Goal: Task Accomplishment & Management: Complete application form

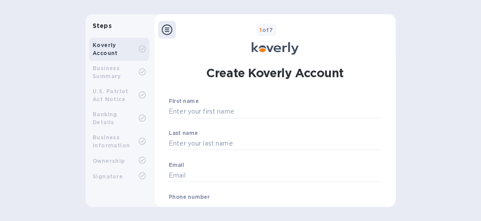
click at [224, 120] on p "​" at bounding box center [275, 125] width 213 height 10
click at [205, 111] on input "First name" at bounding box center [275, 111] width 213 height 13
type input "[PERSON_NAME]"
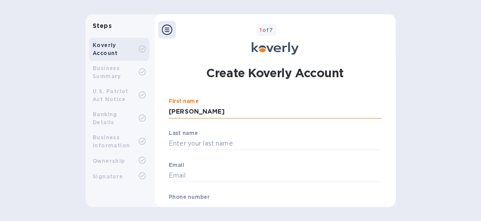
type input "LOVE"
type input "[EMAIL_ADDRESS][DOMAIN_NAME]"
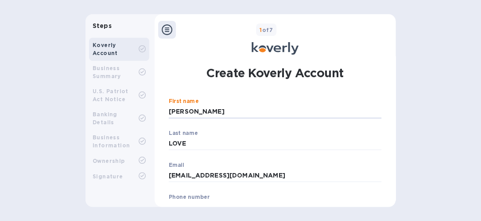
click at [396, 110] on div "Steps Koverly Account Business Summary U.S. Patriot Act Notice Banking Details …" at bounding box center [240, 110] width 481 height 192
click at [395, 90] on div "Steps Koverly Account Business Summary U.S. Patriot Act Notice Banking Details …" at bounding box center [240, 110] width 481 height 192
click at [327, 113] on input "[PERSON_NAME]" at bounding box center [275, 111] width 213 height 13
click at [397, 86] on div "Steps Koverly Account Business Summary U.S. Patriot Act Notice Banking Details …" at bounding box center [240, 110] width 481 height 192
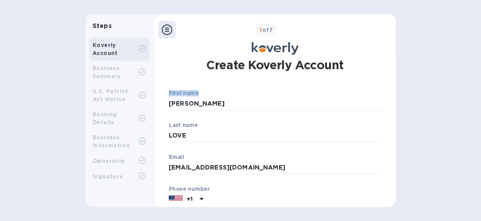
click at [370, 115] on p "​" at bounding box center [275, 117] width 213 height 10
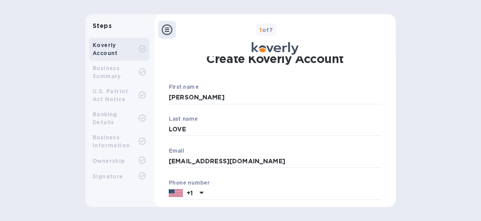
scroll to position [16, 0]
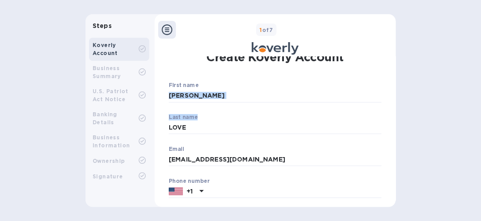
drag, startPoint x: 371, startPoint y: 114, endPoint x: 375, endPoint y: 88, distance: 27.0
click at [375, 88] on div "First name HARRIETT ​ Last name LOVE ​ Email hlove7702@gmail.com ​ Phone number…" at bounding box center [275, 179] width 213 height 194
click at [251, 191] on input "text" at bounding box center [294, 191] width 174 height 13
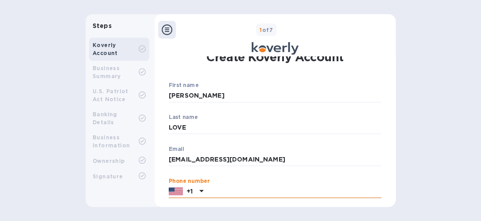
click at [251, 191] on input "text" at bounding box center [294, 191] width 174 height 13
click at [273, 93] on input "HARRIETT" at bounding box center [275, 95] width 213 height 13
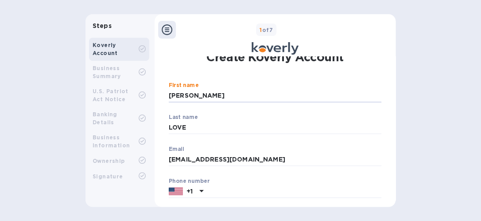
click at [302, 77] on div "Create Koverly Account First name HARRIETT ​ Last name LOVE ​ Email hlove7702@g…" at bounding box center [274, 220] width 221 height 348
click at [229, 190] on input "text" at bounding box center [294, 191] width 174 height 13
type input "7573742104"
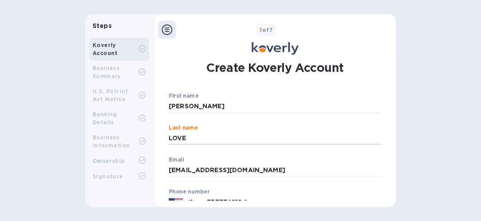
scroll to position [8, 0]
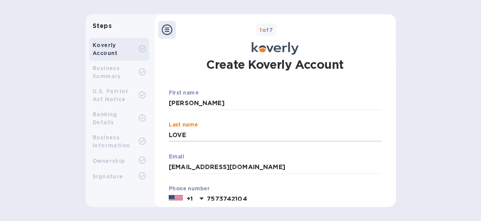
click at [377, 101] on input "HARRIETT" at bounding box center [275, 103] width 213 height 13
drag, startPoint x: 377, startPoint y: 101, endPoint x: 392, endPoint y: 102, distance: 15.1
click at [392, 102] on div "Create Koverly Account First name HARRIETT ​ Last name LOVE ​ Email hlove7702@g…" at bounding box center [275, 127] width 241 height 143
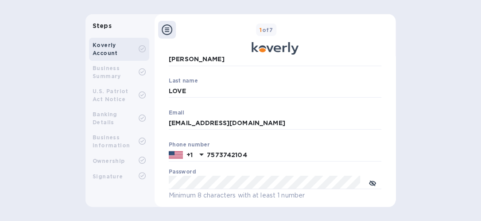
scroll to position [54, 0]
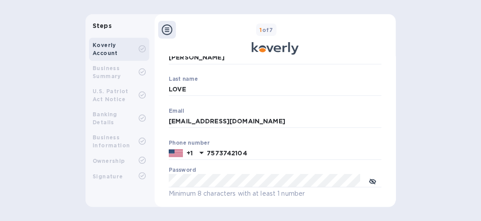
click at [384, 120] on div "Create Koverly Account First name HARRIETT ​ Last name LOVE ​ Email hlove7702@g…" at bounding box center [275, 181] width 232 height 359
click at [369, 181] on icon "toggle password visibility" at bounding box center [372, 181] width 7 height 7
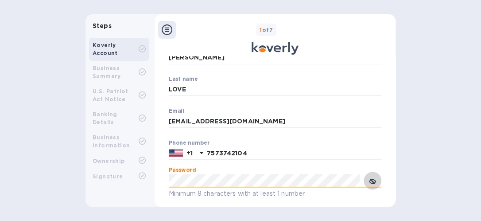
click at [369, 181] on icon "toggle password visibility" at bounding box center [372, 181] width 7 height 4
click at [373, 177] on span "toggle password visibility" at bounding box center [372, 180] width 7 height 13
click at [347, 210] on div "Steps Koverly Account Business Summary U.S. Patriot Act Notice Banking Details …" at bounding box center [240, 110] width 481 height 221
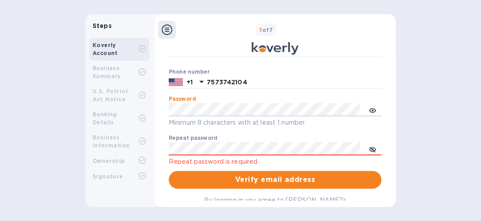
scroll to position [129, 0]
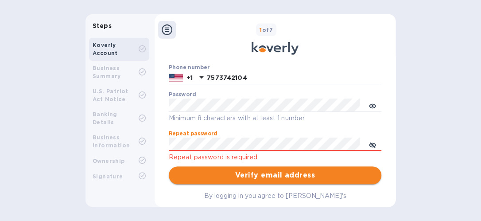
click at [265, 176] on span "Verify email address" at bounding box center [275, 175] width 198 height 11
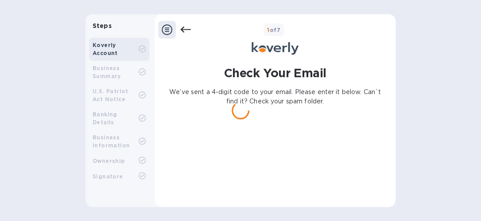
scroll to position [0, 0]
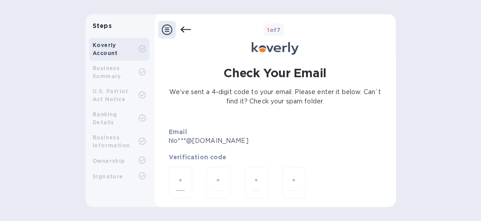
click at [176, 179] on input "number" at bounding box center [180, 182] width 8 height 16
type input "3"
type input "4"
type input "0"
type input "5"
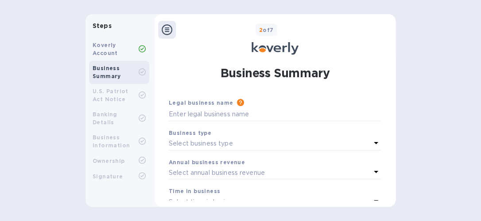
click at [98, 174] on div "Signature" at bounding box center [119, 175] width 60 height 15
click at [100, 180] on div "Koverly Account Business Summary U.S. Patriot Act Notice Banking Details Busine…" at bounding box center [118, 115] width 67 height 162
click at [142, 20] on div "Steps" at bounding box center [118, 26] width 67 height 16
click at [131, 31] on div "Steps" at bounding box center [118, 26] width 67 height 16
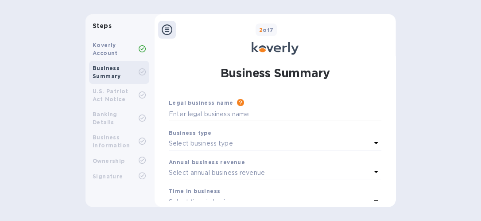
click at [246, 112] on input "text" at bounding box center [275, 114] width 213 height 13
click at [204, 114] on input "text" at bounding box center [275, 114] width 213 height 13
click at [231, 108] on input "text" at bounding box center [275, 114] width 213 height 13
click at [204, 112] on input "text" at bounding box center [275, 114] width 213 height 13
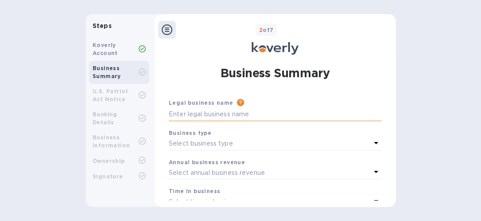
click at [185, 112] on input "text" at bounding box center [275, 114] width 213 height 13
click at [209, 112] on input "text" at bounding box center [275, 114] width 213 height 13
paste input "HNL Enterprises"
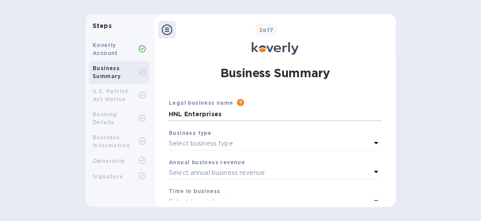
click at [308, 143] on div "Select business type" at bounding box center [270, 143] width 202 height 12
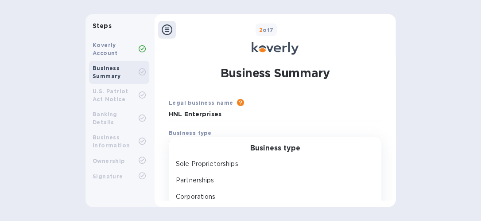
click at [310, 187] on div "Partnerships" at bounding box center [271, 180] width 198 height 16
click at [310, 187] on div "Time in business" at bounding box center [275, 190] width 213 height 9
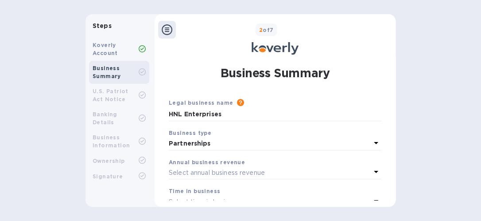
scroll to position [9, 0]
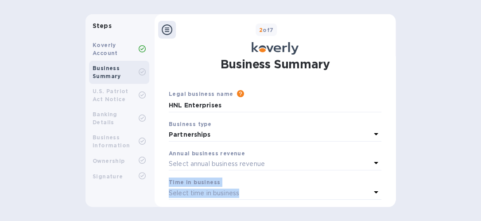
drag, startPoint x: 310, startPoint y: 187, endPoint x: 366, endPoint y: 180, distance: 56.3
click at [366, 180] on div "Time in business Select time in business" at bounding box center [275, 188] width 213 height 22
click at [326, 139] on p "Partnerships" at bounding box center [270, 134] width 202 height 9
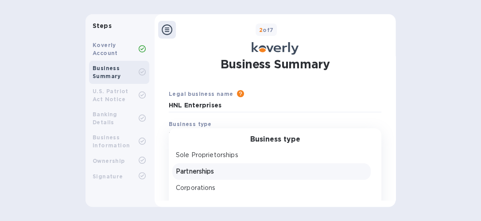
scroll to position [13, 0]
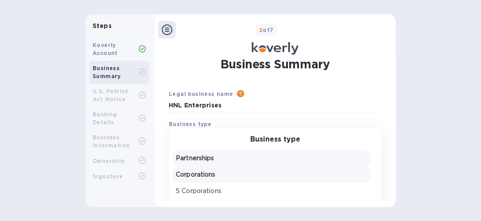
click at [239, 170] on p "Corporations" at bounding box center [271, 174] width 191 height 9
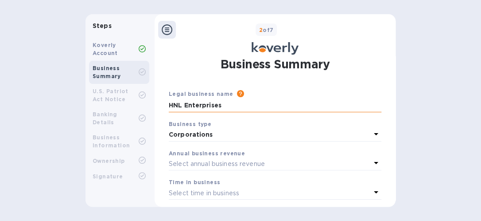
click at [226, 105] on input "HNL Enterprises" at bounding box center [275, 105] width 213 height 13
type input "HNL Enterprises LLC"
click at [384, 99] on div "Business Summary Legal business name Please provide the legal name that appears…" at bounding box center [275, 141] width 232 height 189
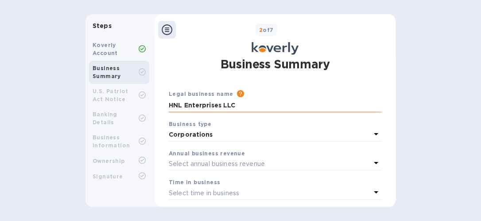
click at [223, 101] on input "HNL Enterprises LLC" at bounding box center [275, 105] width 213 height 13
click at [374, 135] on icon at bounding box center [376, 133] width 11 height 11
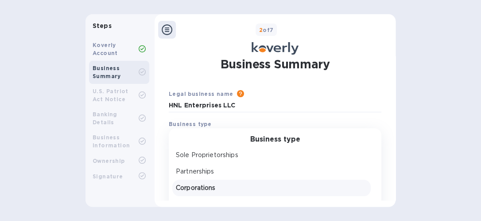
click at [374, 135] on div "Business type" at bounding box center [275, 139] width 213 height 8
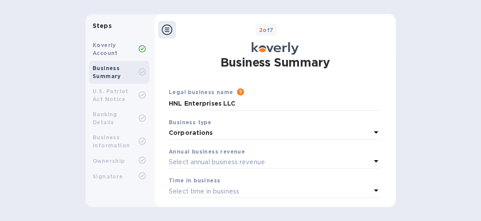
scroll to position [9, 0]
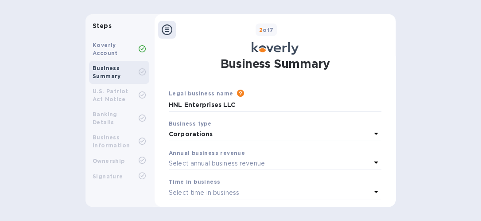
click at [375, 134] on icon at bounding box center [376, 133] width 11 height 11
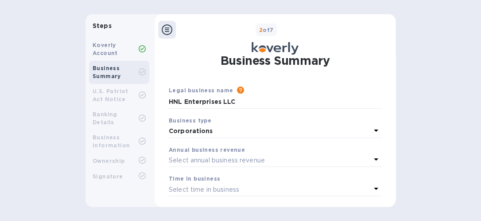
scroll to position [10, 0]
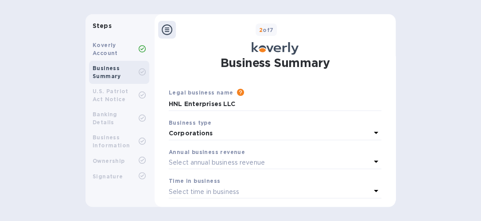
click at [371, 163] on icon at bounding box center [376, 161] width 11 height 11
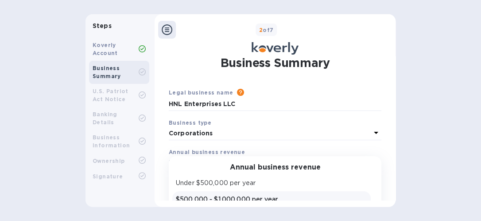
click at [290, 197] on p "$500,000 - $1,000,000 per year" at bounding box center [271, 198] width 191 height 9
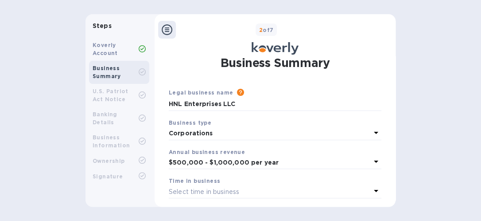
click at [375, 186] on icon at bounding box center [376, 190] width 11 height 11
click at [383, 145] on div "Business Summary Legal business name Please provide the legal name that appears…" at bounding box center [275, 140] width 232 height 189
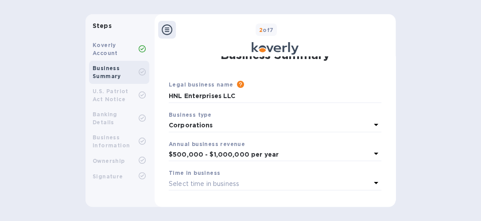
click at [385, 143] on div "Business Summary Legal business name Please provide the legal name that appears…" at bounding box center [275, 132] width 232 height 189
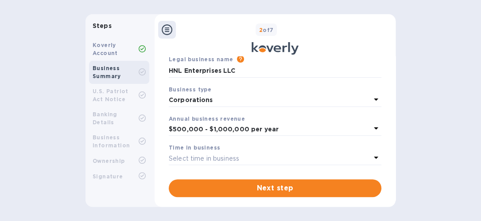
scroll to position [46, 0]
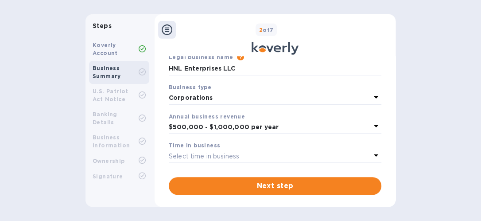
click at [376, 153] on icon at bounding box center [376, 155] width 11 height 11
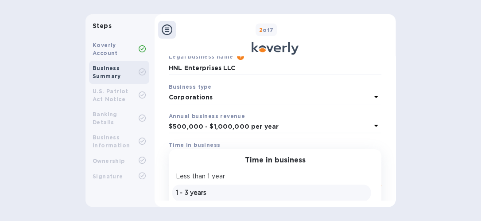
click at [287, 188] on p "1 - 3 years" at bounding box center [271, 192] width 191 height 9
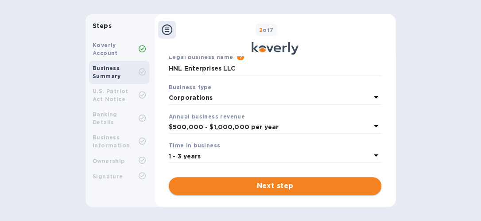
click at [326, 183] on span "Next step" at bounding box center [275, 185] width 198 height 11
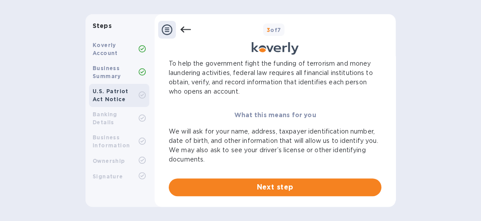
scroll to position [40, 0]
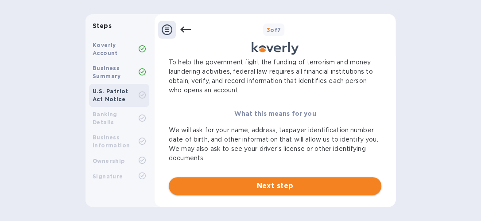
click at [328, 186] on span "Next step" at bounding box center [275, 185] width 198 height 11
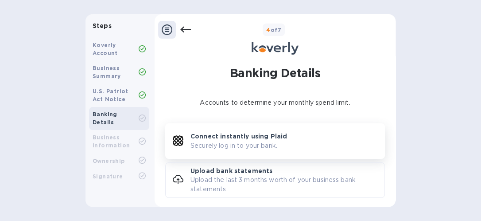
click at [319, 143] on div "Connect instantly using Plaid Securely log in to your bank." at bounding box center [287, 141] width 194 height 18
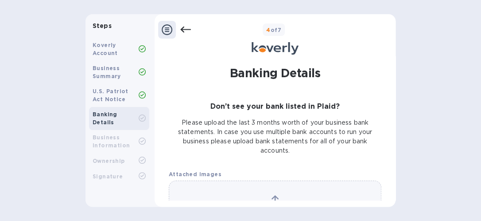
click at [184, 31] on icon at bounding box center [185, 29] width 11 height 11
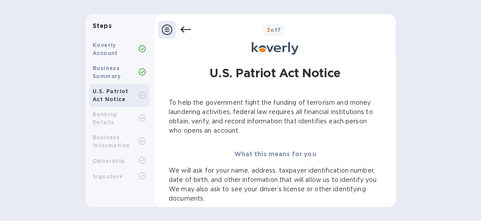
click at [184, 31] on icon at bounding box center [185, 29] width 11 height 11
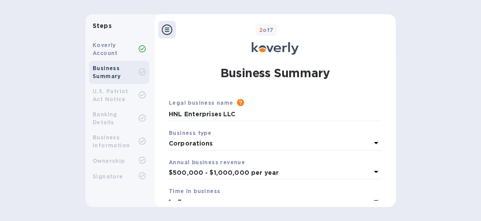
drag, startPoint x: 379, startPoint y: 144, endPoint x: 375, endPoint y: 141, distance: 5.0
click at [375, 141] on div "Business type Corporations" at bounding box center [275, 138] width 220 height 29
click at [375, 141] on icon at bounding box center [376, 142] width 11 height 11
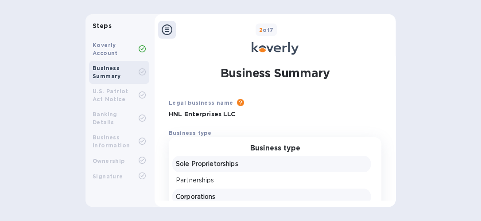
click at [285, 164] on p "Sole Proprietorships" at bounding box center [271, 163] width 191 height 9
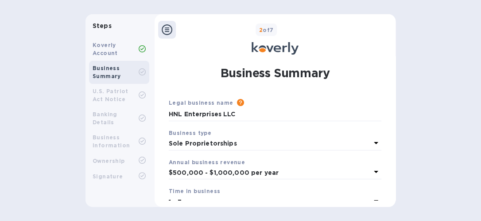
click at [374, 142] on icon at bounding box center [376, 143] width 4 height 2
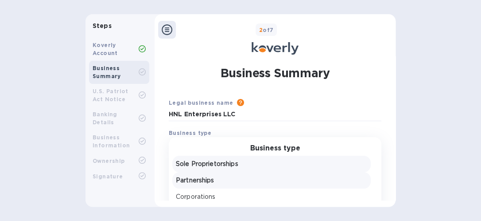
click at [335, 172] on div "Partnerships" at bounding box center [271, 180] width 198 height 16
click at [335, 172] on p "$500,000 - $1,000,000 per year" at bounding box center [270, 172] width 202 height 9
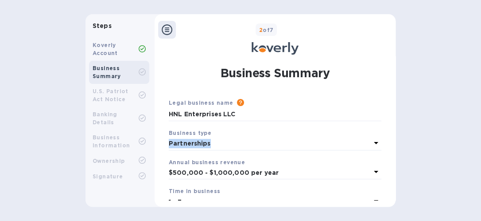
drag, startPoint x: 369, startPoint y: 135, endPoint x: 362, endPoint y: 149, distance: 14.9
click at [362, 149] on div "Business type Partnerships" at bounding box center [275, 139] width 213 height 22
click at [362, 149] on div "Partnerships" at bounding box center [269, 143] width 205 height 13
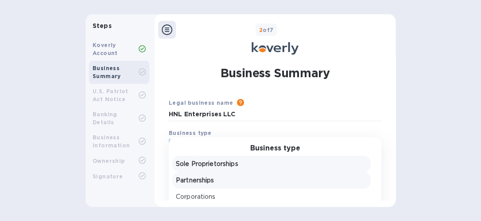
click at [314, 163] on p "Sole Proprietorships" at bounding box center [271, 163] width 191 height 9
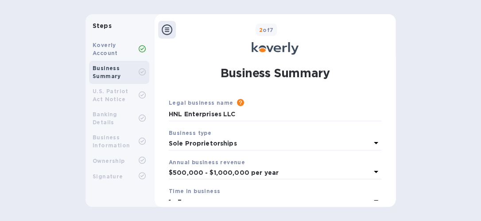
click at [372, 141] on icon at bounding box center [376, 142] width 11 height 11
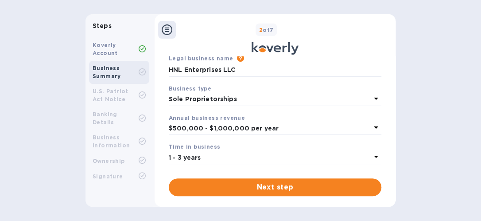
scroll to position [46, 0]
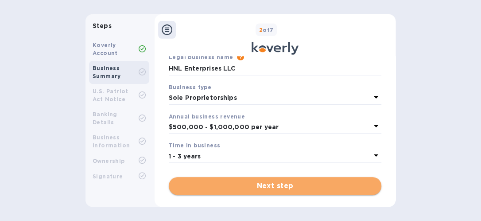
click at [275, 182] on span "Next step" at bounding box center [275, 185] width 198 height 11
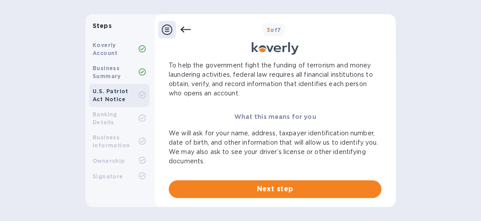
scroll to position [40, 0]
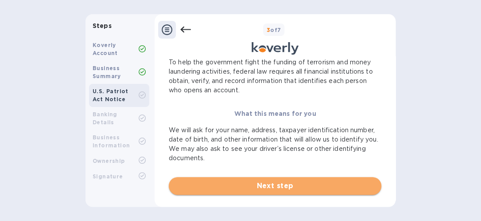
click at [297, 181] on span "Next step" at bounding box center [275, 185] width 198 height 11
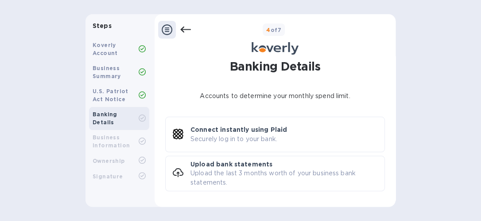
scroll to position [0, 0]
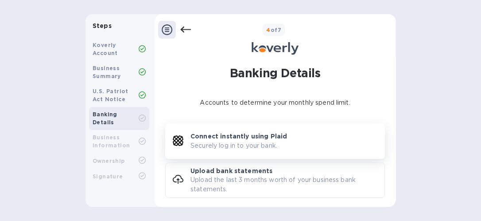
click at [330, 139] on div "Connect instantly using Plaid Securely log in to your bank." at bounding box center [287, 141] width 194 height 18
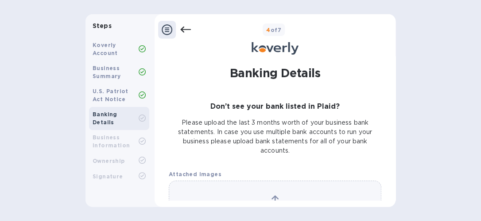
click at [287, 142] on p "Please upload the last 3 months worth of your business bank statements. In case…" at bounding box center [275, 136] width 213 height 37
click at [191, 32] on div "4 of 7" at bounding box center [291, 29] width 201 height 13
click at [184, 27] on icon at bounding box center [185, 30] width 11 height 6
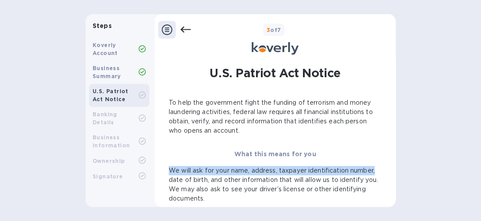
click at [396, 166] on div "Steps Koverly Account Business Summary U.S. Patriot Act Notice Banking Details …" at bounding box center [240, 110] width 481 height 192
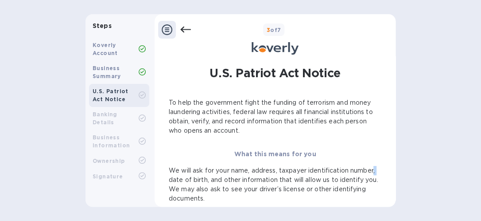
click at [396, 182] on div "Steps Koverly Account Business Summary U.S. Patriot Act Notice Banking Details …" at bounding box center [240, 110] width 481 height 192
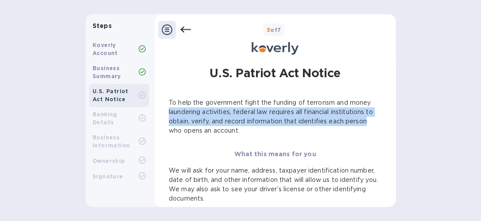
click at [395, 121] on div "Steps Koverly Account Business Summary U.S. Patriot Act Notice Banking Details …" at bounding box center [240, 110] width 481 height 192
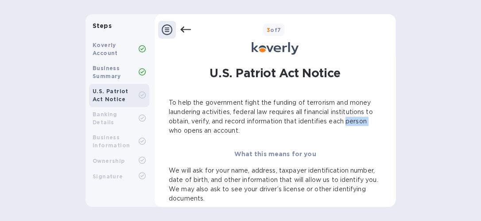
click at [396, 99] on div "Steps Koverly Account Business Summary U.S. Patriot Act Notice Banking Details …" at bounding box center [240, 110] width 481 height 192
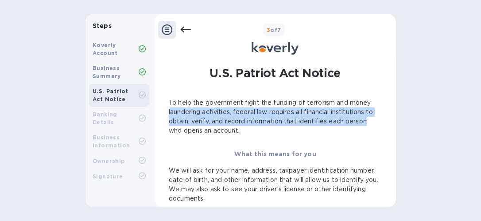
click at [396, 120] on div "Steps Koverly Account Business Summary U.S. Patriot Act Notice Banking Details …" at bounding box center [240, 110] width 481 height 192
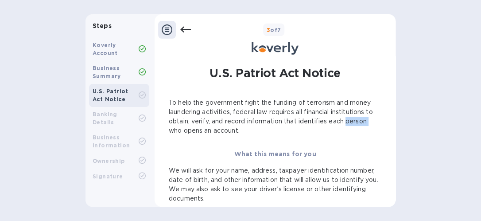
click at [357, 62] on div "U.S. Patriot Act Notice To help the government fight the funding of terrorism a…" at bounding box center [274, 148] width 221 height 173
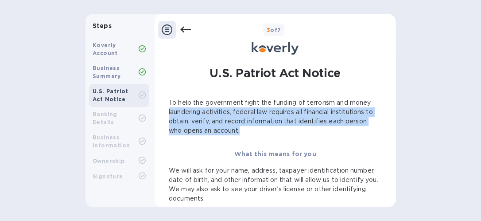
drag, startPoint x: 396, startPoint y: 106, endPoint x: 399, endPoint y: 135, distance: 28.9
click at [399, 135] on div "Steps Koverly Account Business Summary U.S. Patriot Act Notice Banking Details …" at bounding box center [240, 110] width 481 height 192
copy p "laundering activities, federal law requires all financial institutions to obtai…"
click at [443, 61] on div "Steps Koverly Account Business Summary U.S. Patriot Act Notice Banking Details …" at bounding box center [240, 110] width 481 height 192
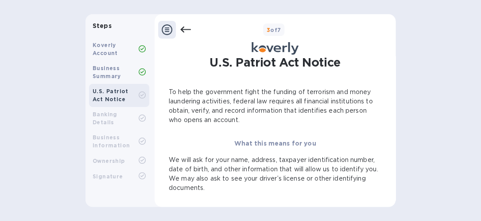
scroll to position [17, 0]
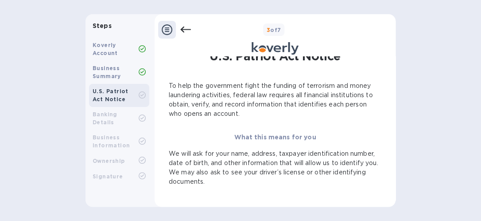
click at [272, 97] on p "To help the government fight the funding of terrorism and money laundering acti…" at bounding box center [275, 99] width 213 height 37
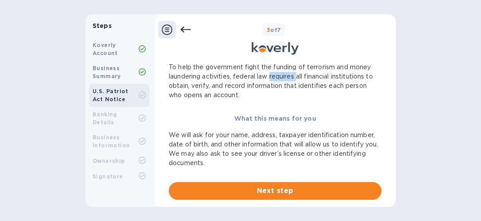
scroll to position [39, 0]
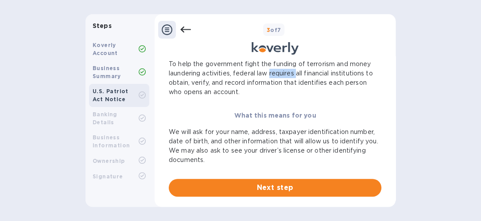
click at [286, 199] on div "3 of 7 U.S. Patriot Act Notice To help the government fight the funding of terr…" at bounding box center [275, 110] width 241 height 192
click at [311, 190] on span "Next step" at bounding box center [275, 187] width 198 height 11
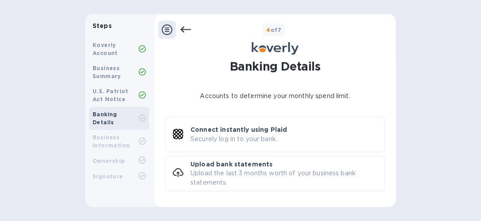
scroll to position [0, 0]
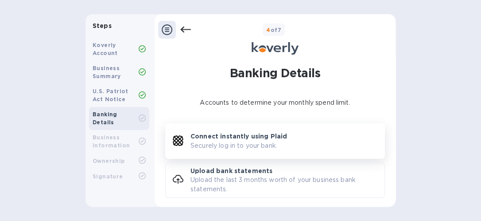
click at [246, 141] on p "Securely log in to your bank." at bounding box center [233, 145] width 87 height 9
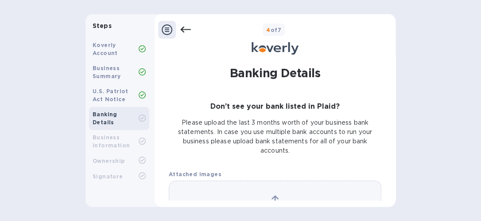
click at [188, 32] on icon at bounding box center [185, 29] width 11 height 11
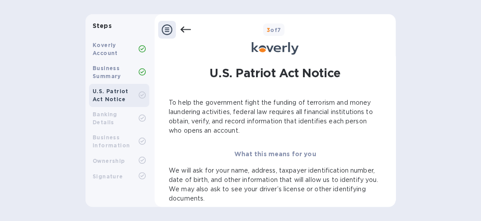
click at [223, 103] on p "To help the government fight the funding of terrorism and money laundering acti…" at bounding box center [275, 116] width 213 height 37
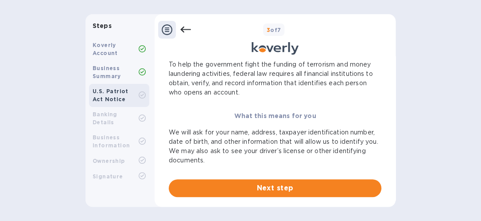
scroll to position [40, 0]
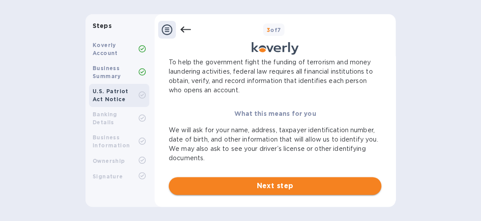
click at [265, 180] on span "Next step" at bounding box center [275, 185] width 198 height 11
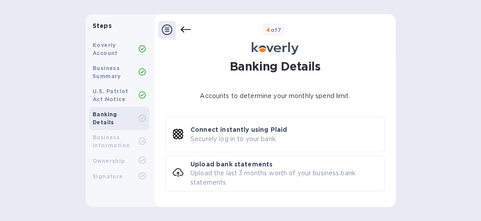
scroll to position [0, 0]
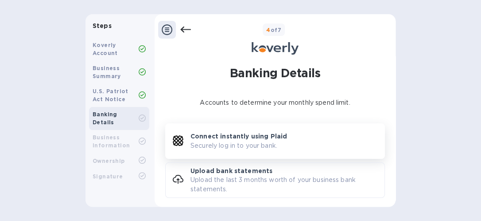
click at [277, 137] on p "Connect instantly using Plaid" at bounding box center [238, 136] width 97 height 9
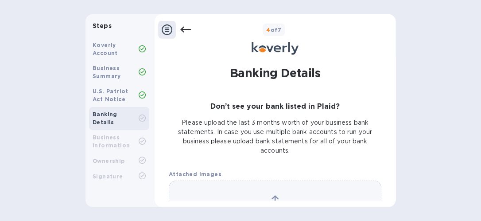
click at [229, 100] on div "Don’t see your bank listed in Plaid?" at bounding box center [275, 106] width 220 height 15
click at [186, 31] on icon at bounding box center [185, 29] width 11 height 11
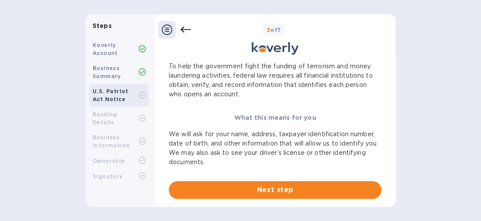
scroll to position [40, 0]
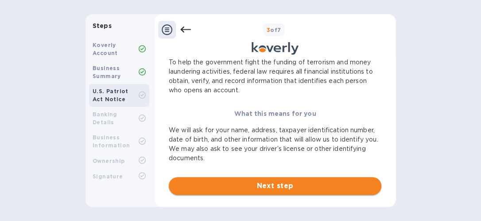
click at [306, 192] on button "Next step" at bounding box center [275, 186] width 213 height 18
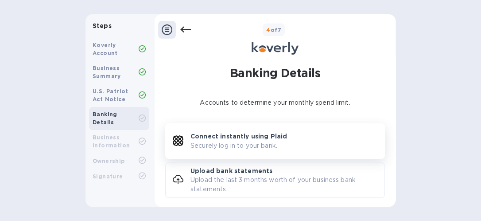
scroll to position [7, 0]
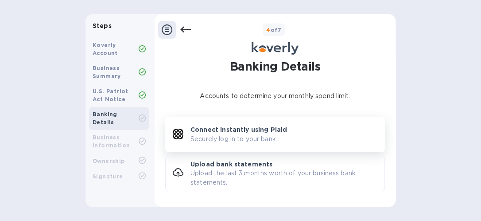
click at [282, 136] on div "Connect instantly using Plaid Securely log in to your bank." at bounding box center [287, 134] width 194 height 18
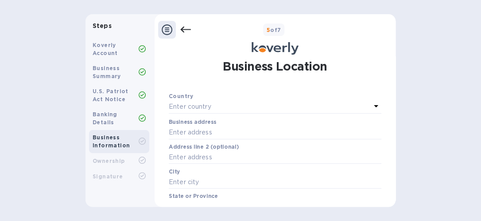
scroll to position [0, 0]
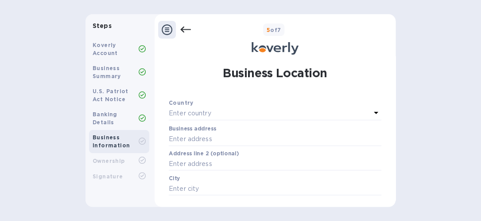
click at [375, 112] on icon at bounding box center [376, 113] width 4 height 2
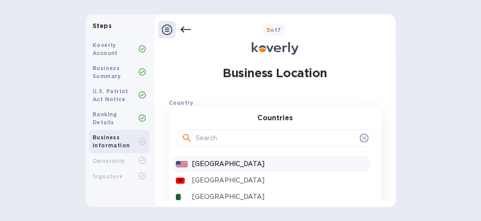
click at [281, 167] on p "United States" at bounding box center [279, 163] width 175 height 9
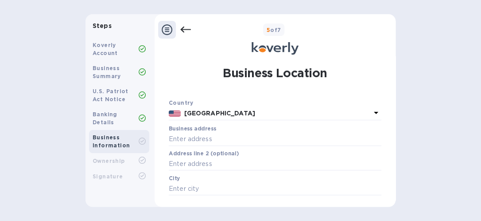
click at [218, 128] on div "Business address ​" at bounding box center [275, 141] width 213 height 32
click at [169, 140] on input "text" at bounding box center [275, 138] width 213 height 13
type input "1313 19TH ST"
type input "CHESAPEAKE"
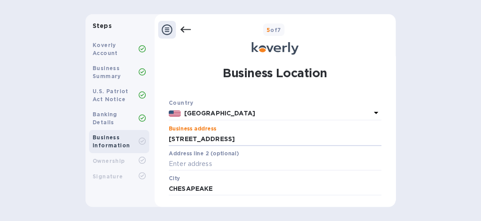
type input "23324"
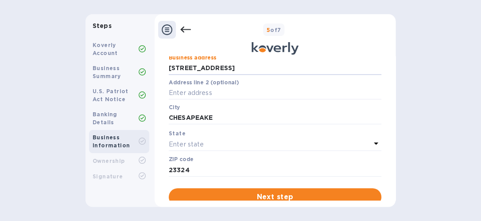
scroll to position [73, 0]
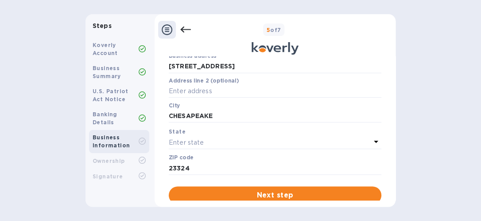
click at [374, 140] on icon at bounding box center [376, 141] width 11 height 11
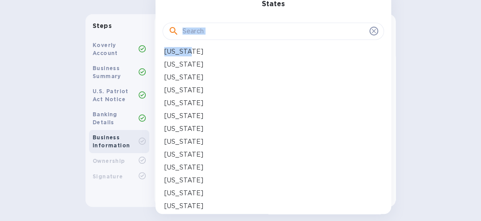
click at [387, 47] on div "States Alabama Alaska American Samoa Arizona Arkansas California Colorado Conne…" at bounding box center [273, 103] width 236 height 221
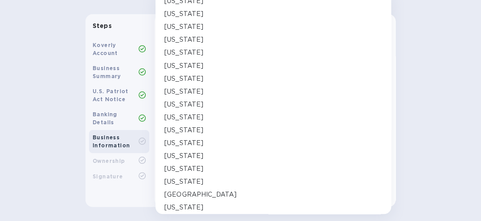
scroll to position [542, 0]
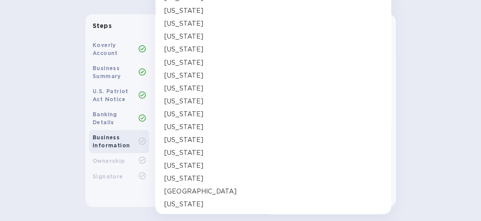
click at [321, 207] on div "Virginia" at bounding box center [273, 203] width 218 height 9
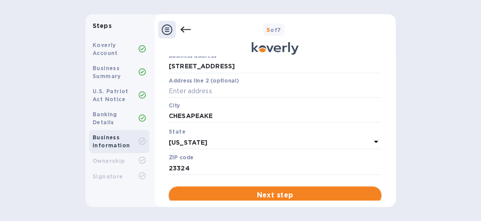
click at [306, 194] on span "Next step" at bounding box center [275, 195] width 198 height 11
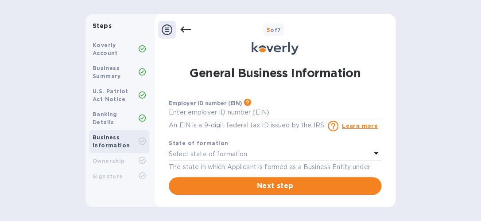
scroll to position [0, 0]
click at [232, 112] on input "text" at bounding box center [275, 112] width 213 height 13
click at [230, 113] on input "text" at bounding box center [275, 112] width 213 height 13
drag, startPoint x: 230, startPoint y: 113, endPoint x: 168, endPoint y: 70, distance: 75.4
click at [168, 70] on div "General Business Information Employer ID number (EIN) Please make sure it match…" at bounding box center [274, 128] width 221 height 133
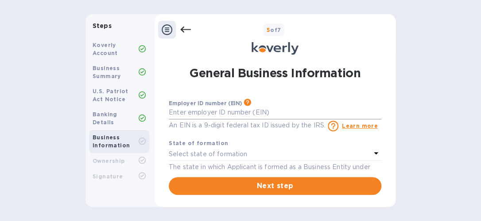
click at [228, 108] on input "text" at bounding box center [275, 112] width 213 height 13
click at [273, 110] on input "text" at bounding box center [275, 112] width 213 height 13
click at [204, 113] on input "text" at bounding box center [275, 112] width 213 height 13
click at [226, 112] on input "text" at bounding box center [275, 112] width 213 height 13
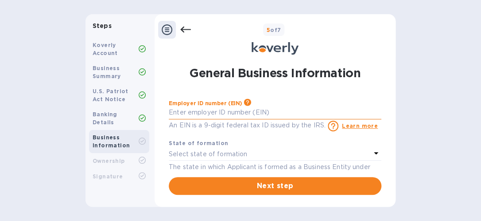
click at [225, 110] on input "text" at bounding box center [275, 112] width 213 height 13
click at [233, 6] on div "Steps Koverly Account Business Summary U.S. Patriot Act Notice Banking Details …" at bounding box center [240, 110] width 481 height 221
click at [255, 112] on input "text" at bounding box center [275, 112] width 213 height 13
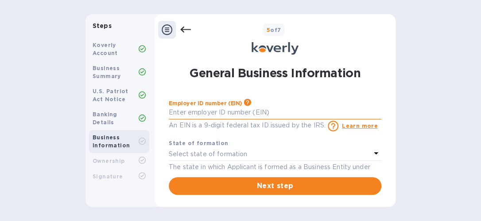
click at [255, 112] on input "text" at bounding box center [275, 112] width 213 height 13
click at [411, 36] on div "Steps Koverly Account Business Summary U.S. Patriot Act Notice Banking Details …" at bounding box center [240, 110] width 481 height 192
click at [215, 116] on input "text" at bounding box center [275, 112] width 213 height 13
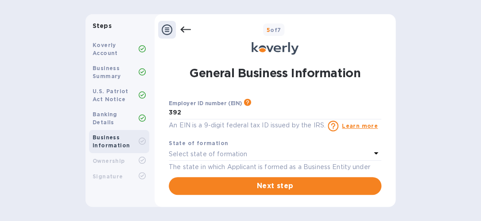
type input "***92"
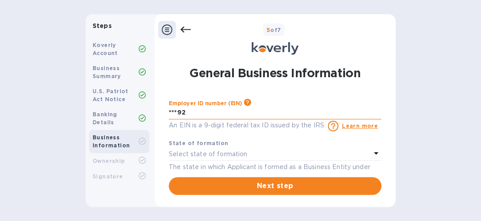
click at [193, 107] on input "***92" at bounding box center [275, 112] width 213 height 13
click at [229, 113] on input "text" at bounding box center [275, 112] width 213 height 13
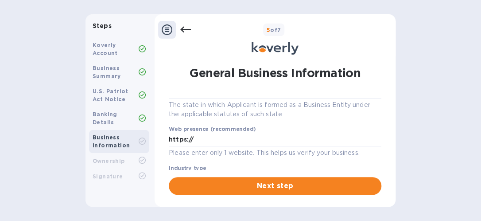
scroll to position [11, 0]
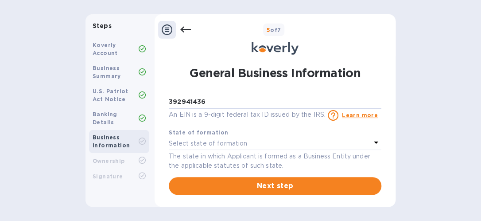
click at [296, 141] on div "Select state of formation" at bounding box center [270, 143] width 202 height 12
type input "***36"
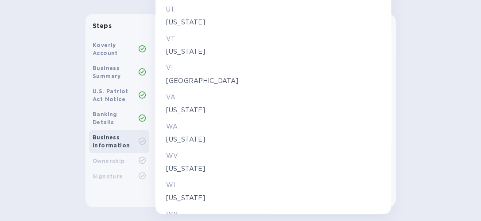
scroll to position [1556, 0]
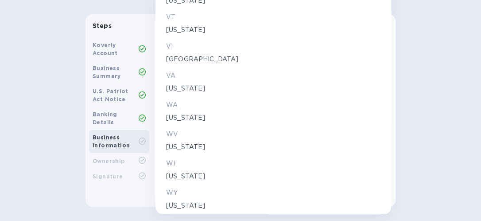
click at [194, 88] on p "Virginia" at bounding box center [273, 88] width 214 height 9
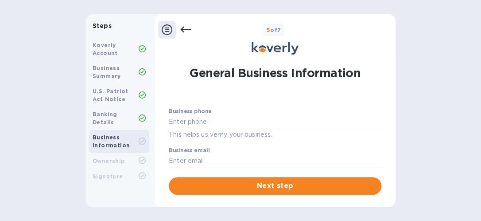
scroll to position [185, 0]
click at [235, 116] on input "text" at bounding box center [275, 119] width 213 height 13
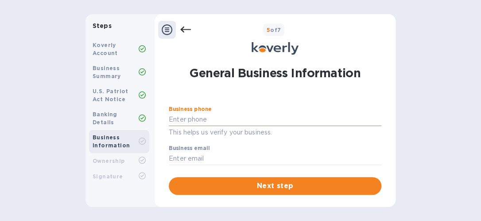
type input "7573742104"
type input "hlove7702@gmail.com"
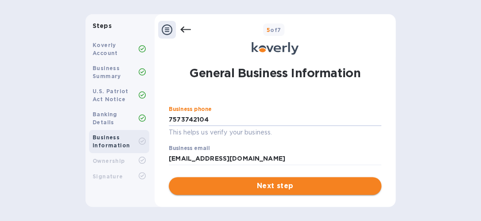
click at [295, 182] on span "Next step" at bounding box center [275, 185] width 198 height 11
click at [303, 182] on span "Next step" at bounding box center [275, 185] width 198 height 11
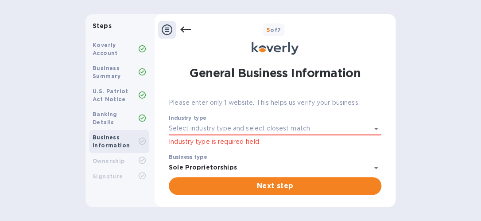
scroll to position [96, 0]
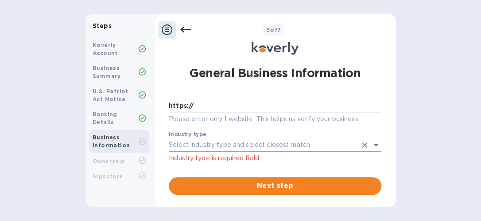
click at [252, 144] on input "Industry type" at bounding box center [263, 144] width 188 height 13
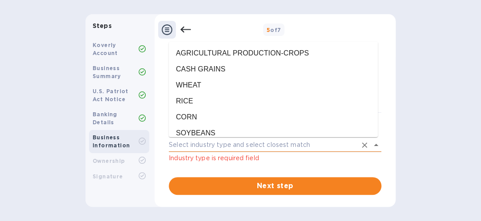
click at [252, 144] on input "Industry type" at bounding box center [263, 144] width 188 height 13
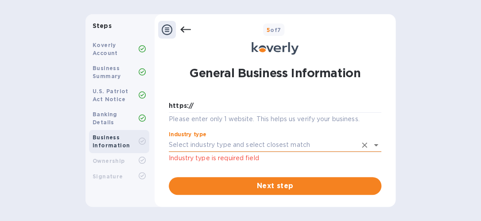
click at [267, 141] on input "Industry type" at bounding box center [263, 144] width 188 height 13
click at [331, 29] on div "5 of 7" at bounding box center [291, 29] width 201 height 13
click at [374, 144] on icon "Open" at bounding box center [376, 145] width 4 height 2
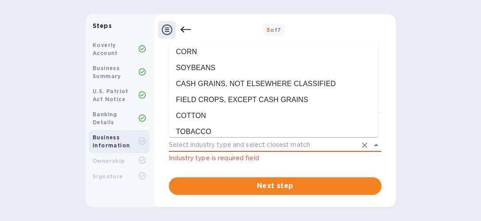
scroll to position [83, 0]
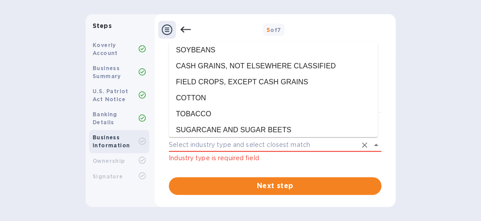
drag, startPoint x: 142, startPoint y: 101, endPoint x: 142, endPoint y: 86, distance: 14.2
click at [142, 86] on div "U.S. Patriot Act Notice" at bounding box center [119, 95] width 60 height 23
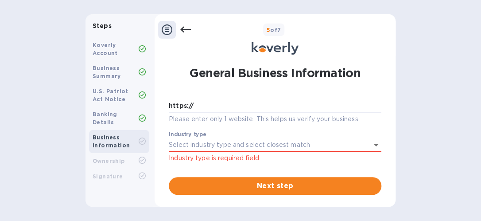
click at [345, 48] on div at bounding box center [275, 49] width 234 height 14
click at [196, 143] on input "Industry type" at bounding box center [263, 144] width 188 height 13
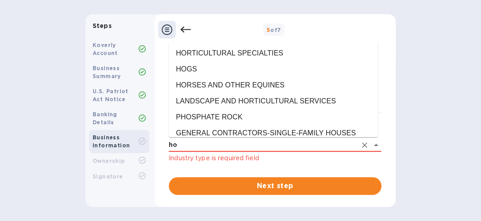
type input "h"
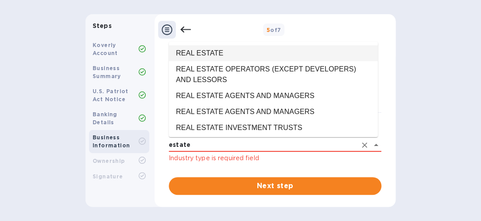
click at [237, 54] on li "REAL ESTATE" at bounding box center [273, 53] width 209 height 16
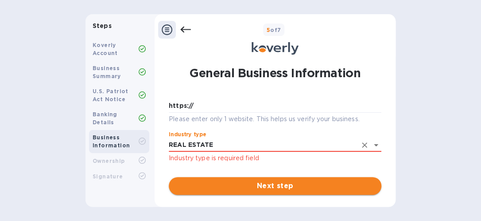
type input "REAL ESTATE"
click at [306, 191] on button "Next step" at bounding box center [275, 186] width 213 height 18
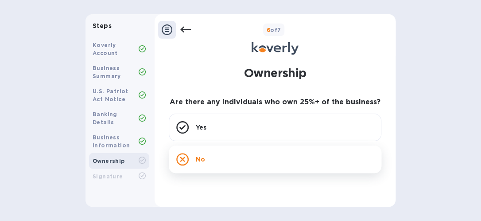
click at [236, 160] on div "No" at bounding box center [275, 158] width 213 height 27
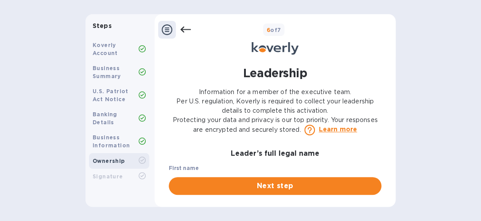
click at [275, 134] on p "Information for a member of the executive team. Per U.S. regulation, Koverly is…" at bounding box center [275, 111] width 213 height 48
click at [207, 168] on div "First name ​" at bounding box center [275, 181] width 213 height 32
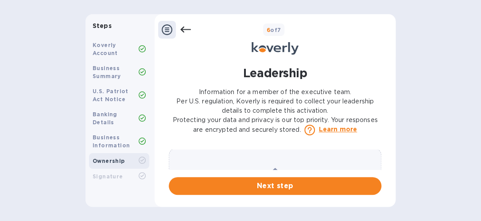
click at [374, 167] on div "Choose an image and drag it here" at bounding box center [275, 180] width 213 height 64
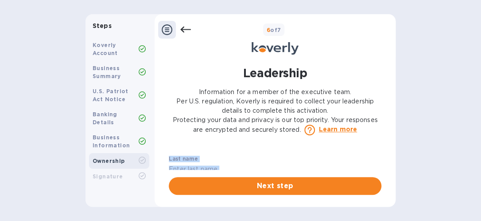
scroll to position [0, 0]
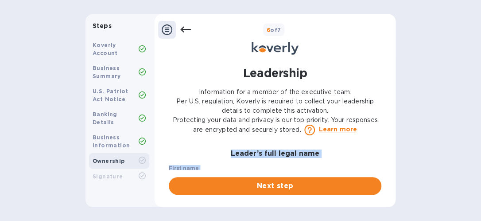
click at [381, 121] on p "Information for a member of the executive team. Per U.S. regulation, Koverly is…" at bounding box center [275, 111] width 213 height 48
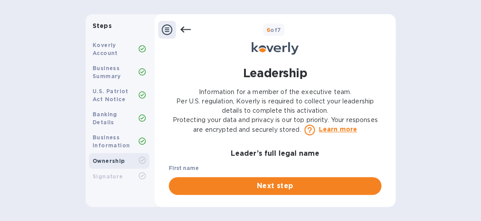
click at [312, 153] on h3 "Leader’s full legal name" at bounding box center [275, 153] width 213 height 8
drag, startPoint x: 312, startPoint y: 153, endPoint x: 317, endPoint y: 160, distance: 8.2
drag, startPoint x: 317, startPoint y: 160, endPoint x: 277, endPoint y: 152, distance: 40.6
click at [277, 152] on h3 "Leader’s full legal name" at bounding box center [275, 153] width 213 height 8
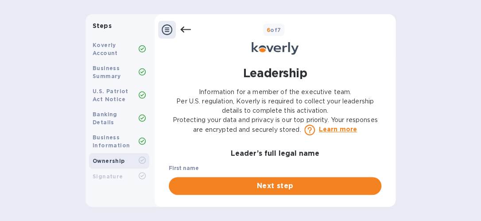
click at [221, 170] on div "Leader’s full legal name First name ​ Last name ​ Personal email address ​ If y…" at bounding box center [275, 171] width 213 height 45
click at [192, 165] on label "First name" at bounding box center [184, 167] width 30 height 5
click at [178, 167] on label "First name" at bounding box center [184, 167] width 30 height 5
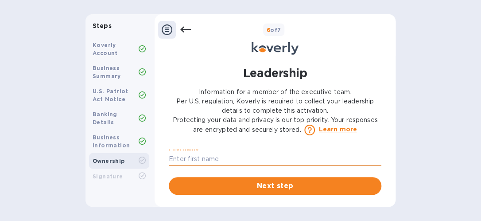
click at [170, 158] on input "text" at bounding box center [275, 158] width 213 height 13
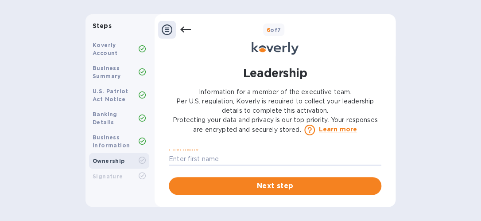
type input "HARRIETT"
type input "LOVE"
type input "hlove7702@gmail.com"
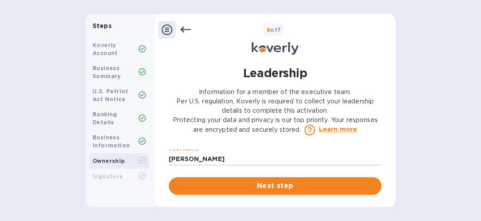
type input "23324"
type input "***04"
click at [247, 185] on span "Next step" at bounding box center [275, 185] width 198 height 11
click at [375, 149] on div "First name HARRIETT ​" at bounding box center [275, 161] width 213 height 32
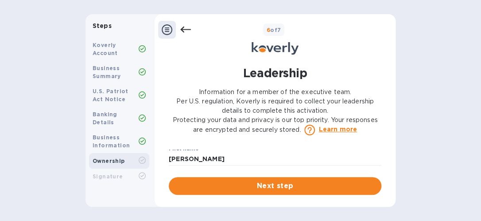
click at [375, 149] on div "First name HARRIETT ​" at bounding box center [275, 161] width 213 height 32
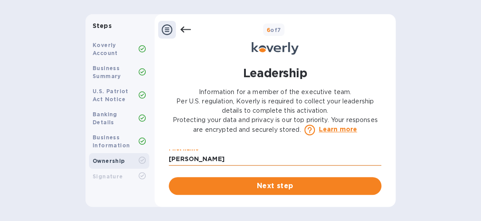
click at [311, 159] on input "HARRIETT" at bounding box center [275, 158] width 213 height 13
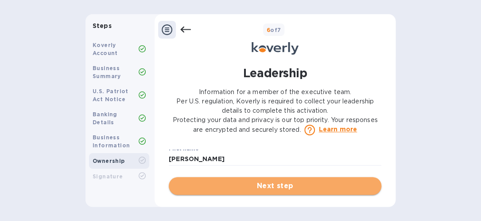
click at [283, 189] on span "Next step" at bounding box center [275, 185] width 198 height 11
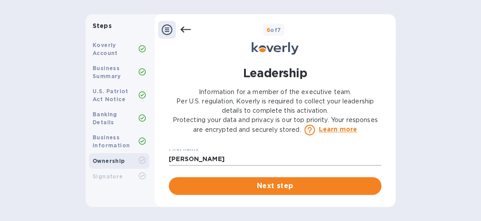
click at [376, 156] on input "HARRIETT" at bounding box center [275, 158] width 213 height 13
click at [213, 160] on div "Last name LOVE ​" at bounding box center [275, 175] width 213 height 32
click at [202, 166] on input "LOVE" at bounding box center [275, 172] width 213 height 13
click at [173, 167] on input "LOVE" at bounding box center [275, 172] width 213 height 13
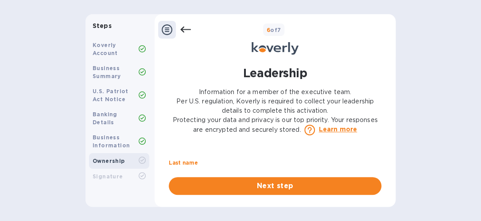
click at [178, 160] on label "Last name" at bounding box center [183, 162] width 29 height 5
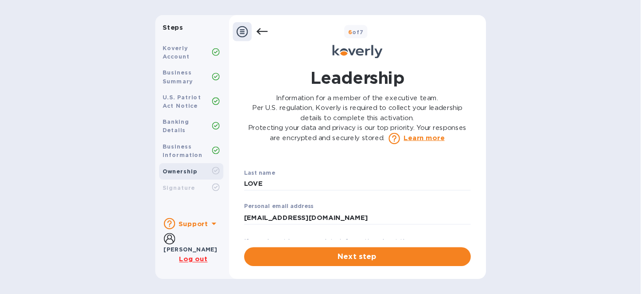
scroll to position [38, 0]
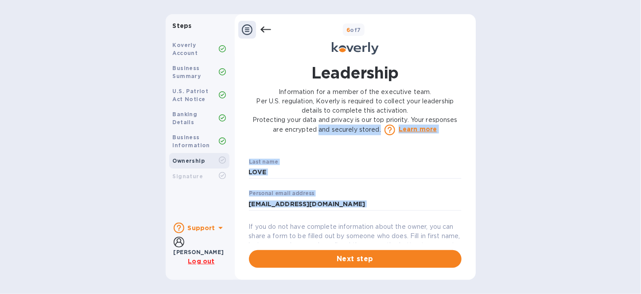
click at [462, 163] on div "Leadership Information for a member of the executive team. Per U.S. regulation,…" at bounding box center [354, 165] width 221 height 206
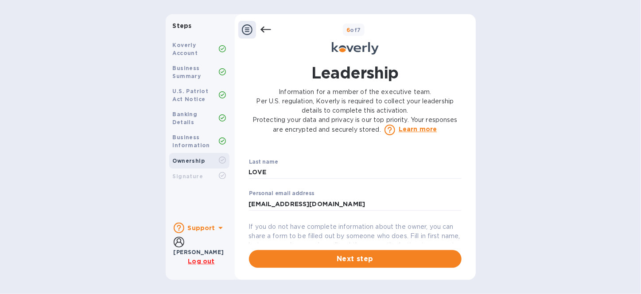
scroll to position [120, 0]
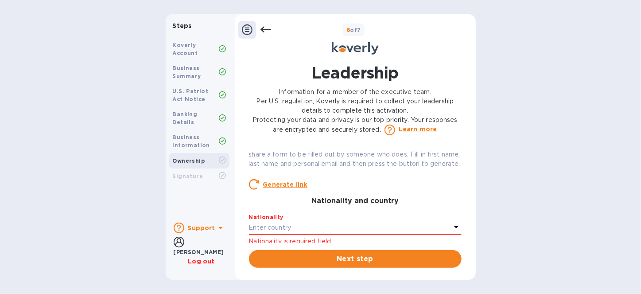
drag, startPoint x: 453, startPoint y: 193, endPoint x: 490, endPoint y: 168, distance: 44.1
click at [480, 168] on div "Steps Koverly Account Business Summary U.S. Patriot Act Notice Banking Details …" at bounding box center [320, 146] width 641 height 265
drag, startPoint x: 457, startPoint y: 171, endPoint x: 457, endPoint y: 181, distance: 9.3
click at [457, 181] on div "Leader’s full legal name First name HARRIETT ​ Last name LOVE ​ Personal email …" at bounding box center [355, 195] width 213 height 93
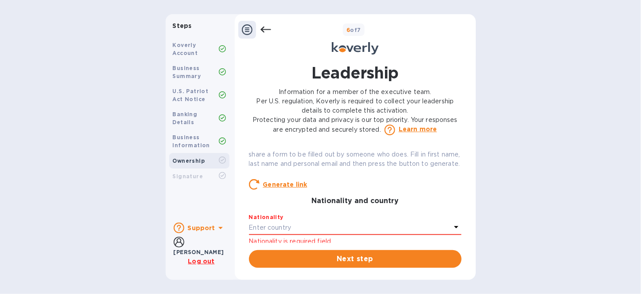
click at [391, 220] on div "Enter country" at bounding box center [350, 227] width 202 height 12
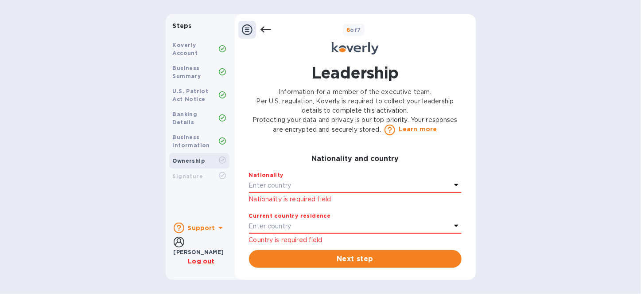
scroll to position [166, 0]
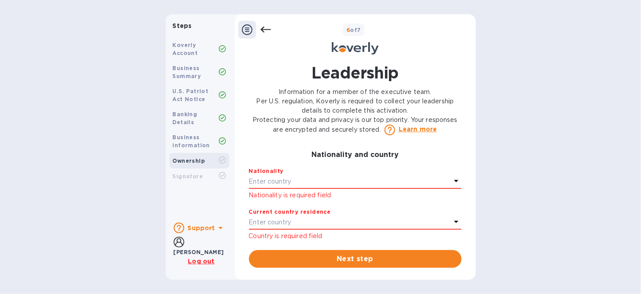
click at [454, 182] on icon at bounding box center [456, 181] width 4 height 2
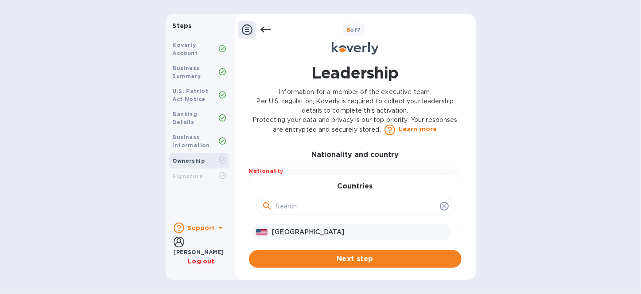
click at [359, 220] on p "United States" at bounding box center [359, 231] width 175 height 9
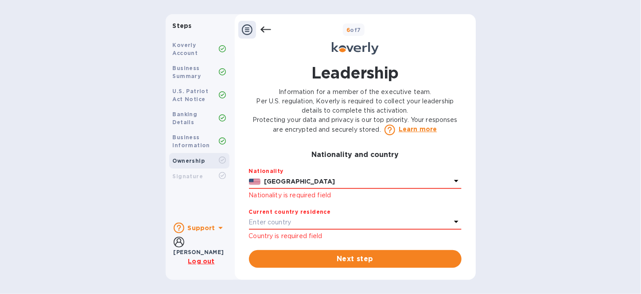
click at [453, 220] on icon at bounding box center [456, 221] width 11 height 11
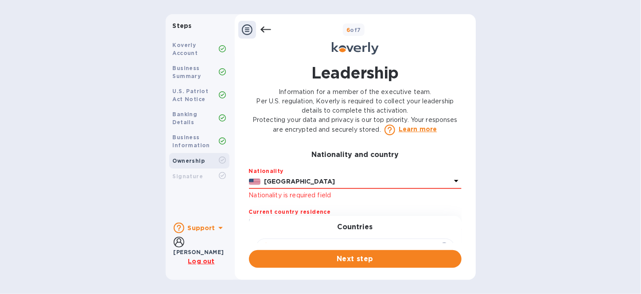
click at [408, 188] on div "United States" at bounding box center [357, 181] width 190 height 13
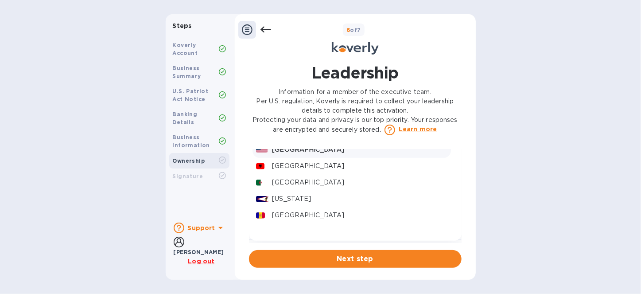
scroll to position [244, 0]
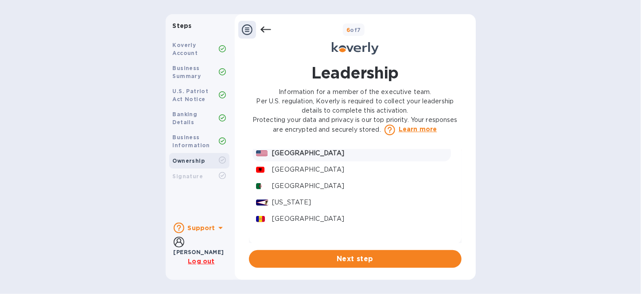
click at [341, 158] on p "United States" at bounding box center [359, 152] width 175 height 9
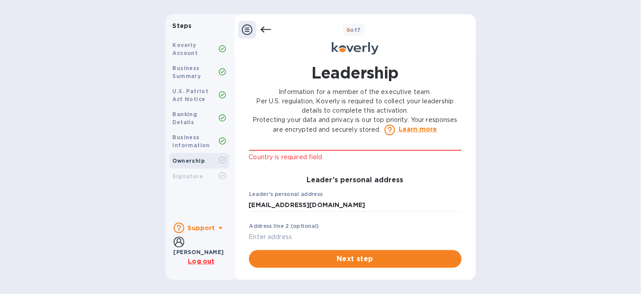
click at [442, 150] on div "Enter country" at bounding box center [350, 143] width 202 height 12
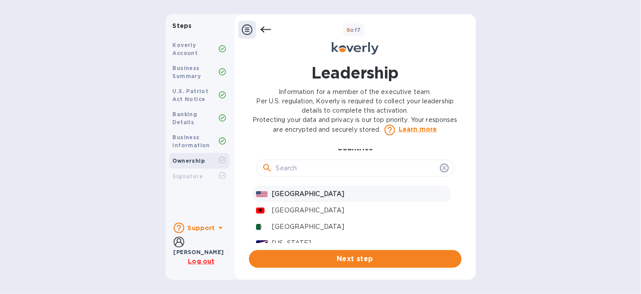
click at [341, 198] on p "United States" at bounding box center [359, 193] width 175 height 9
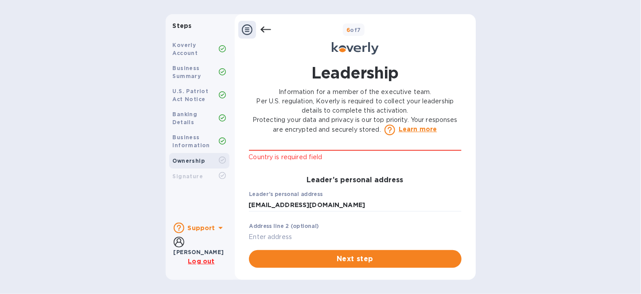
click at [416, 177] on div "Leader’s full legal name First name HARRIETT ​ Last name LOVE ​ Personal email …" at bounding box center [355, 195] width 213 height 93
click at [402, 182] on div "Leader’s full legal name First name HARRIETT ​ Last name LOVE ​ Personal email …" at bounding box center [355, 195] width 213 height 93
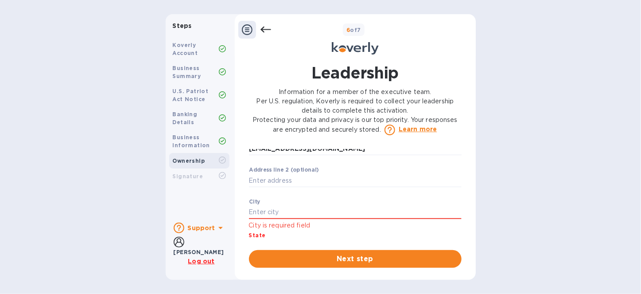
scroll to position [333, 0]
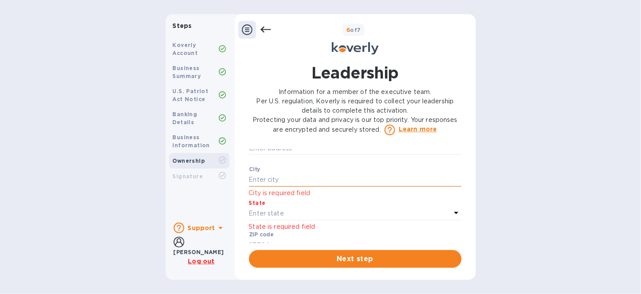
click at [351, 186] on input "text" at bounding box center [355, 179] width 213 height 13
click at [272, 186] on input "text" at bounding box center [355, 179] width 213 height 13
type input "CHESAPEAKE"
click at [295, 155] on input "text" at bounding box center [355, 147] width 213 height 13
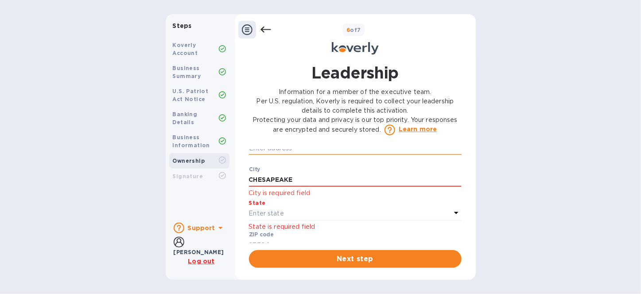
type input "hlove7702@gmail.com"
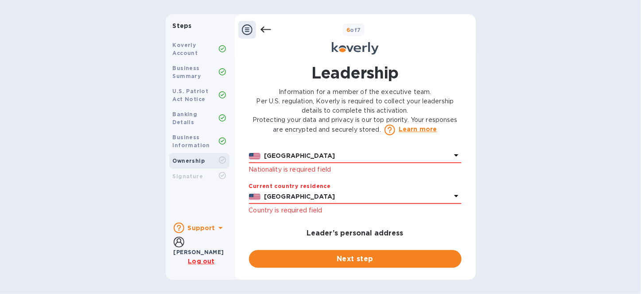
scroll to position [207, 0]
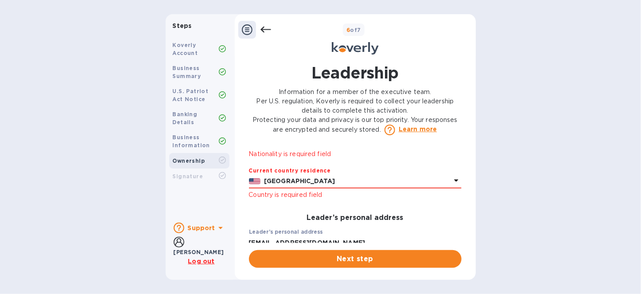
click at [390, 186] on p "United States" at bounding box center [357, 180] width 186 height 9
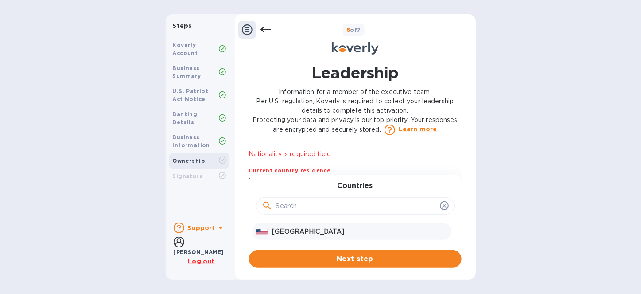
click at [318, 220] on p "United States" at bounding box center [359, 231] width 175 height 9
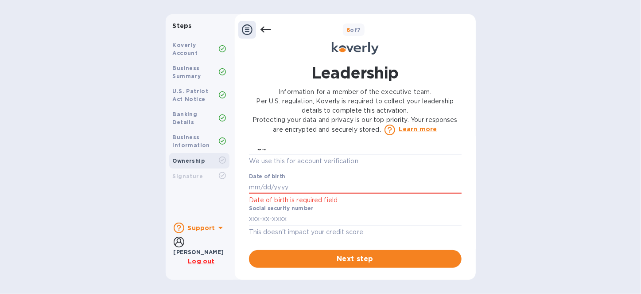
scroll to position [484, 0]
click at [337, 177] on div "Leader’s full legal name First name HARRIETT ​ Last name LOVE ​ Personal email …" at bounding box center [355, 195] width 213 height 93
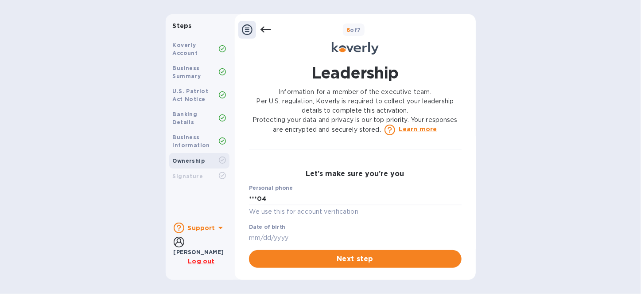
scroll to position [426, 0]
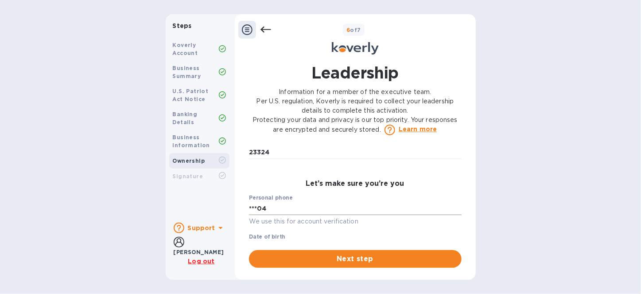
click at [300, 213] on input "***04" at bounding box center [355, 207] width 213 height 13
type input "***04"
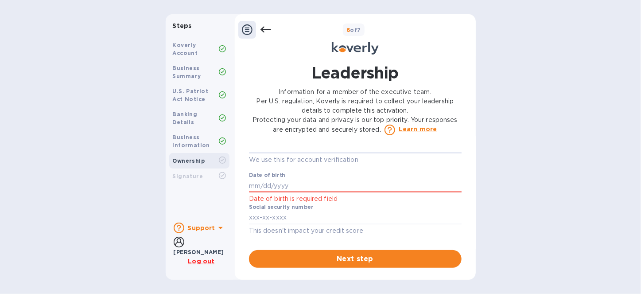
scroll to position [496, 0]
click at [286, 185] on input "text" at bounding box center [355, 185] width 213 height 13
type input "***47"
click at [295, 218] on input "text" at bounding box center [355, 217] width 213 height 13
click at [319, 137] on div "Leadership Information for a member of the executive team. Per U.S. regulation,…" at bounding box center [354, 165] width 221 height 206
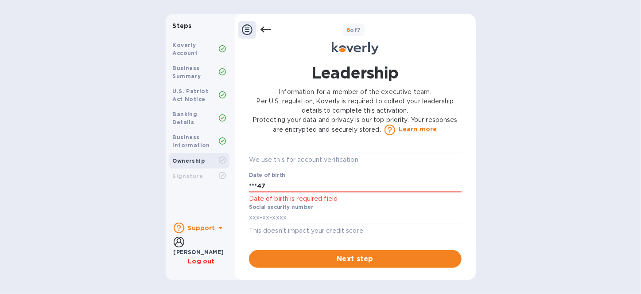
click at [294, 87] on p "Information for a member of the executive team. Per U.S. regulation, Koverly is…" at bounding box center [355, 111] width 213 height 48
click at [293, 215] on input "text" at bounding box center [355, 217] width 213 height 13
click at [294, 156] on p "We use this for account verification" at bounding box center [355, 160] width 213 height 10
click at [293, 188] on input "***47" at bounding box center [355, 185] width 213 height 13
type input "***47"
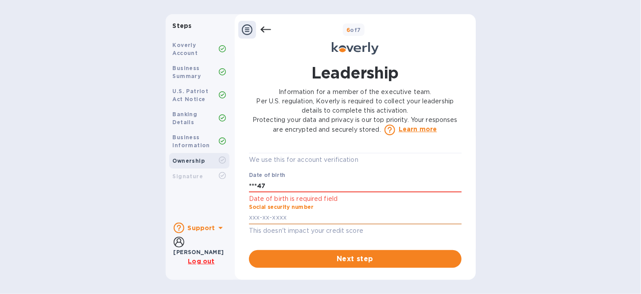
click at [339, 215] on input "text" at bounding box center [355, 217] width 213 height 13
type input "***1"
click at [249, 220] on button "Next step" at bounding box center [355, 259] width 213 height 18
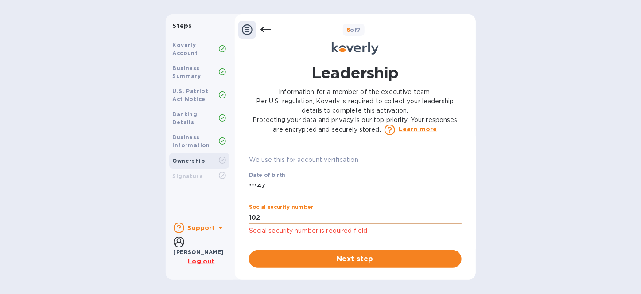
scroll to position [473, 0]
type input "***06"
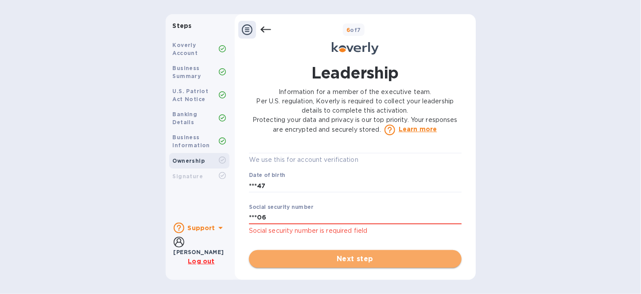
click at [344, 220] on span "Next step" at bounding box center [355, 258] width 198 height 11
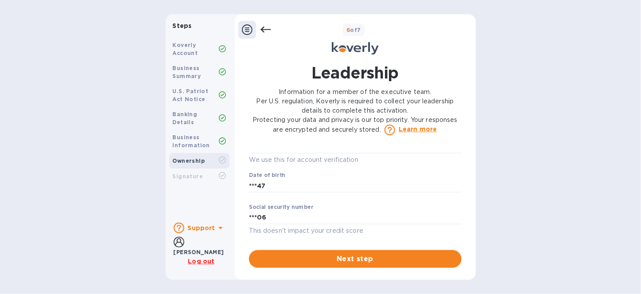
click at [367, 178] on div "Date of birth ***47 ​" at bounding box center [355, 188] width 213 height 32
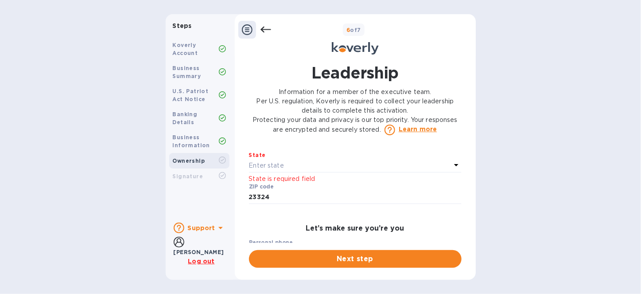
scroll to position [366, 0]
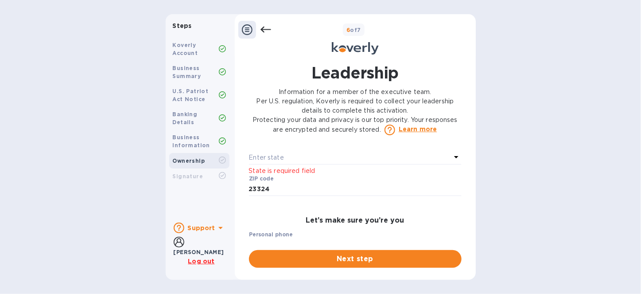
click at [329, 164] on div "Enter state" at bounding box center [350, 157] width 202 height 12
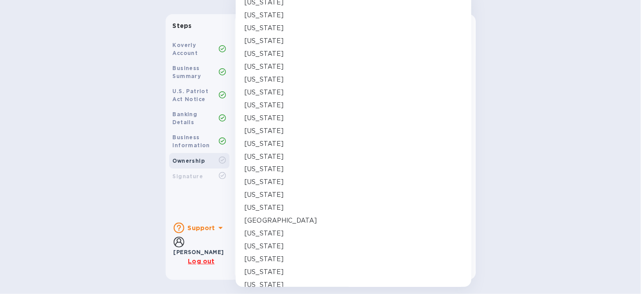
scroll to position [516, 0]
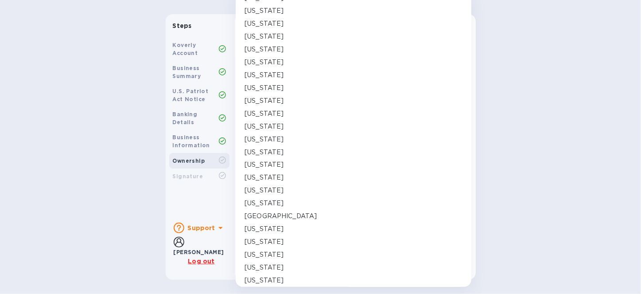
click at [286, 220] on div "Virginia" at bounding box center [353, 229] width 221 height 13
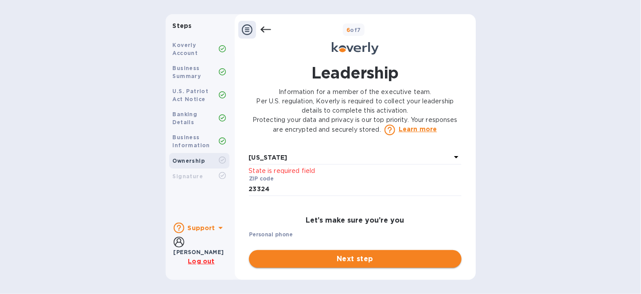
click at [337, 220] on button "Next step" at bounding box center [355, 259] width 213 height 18
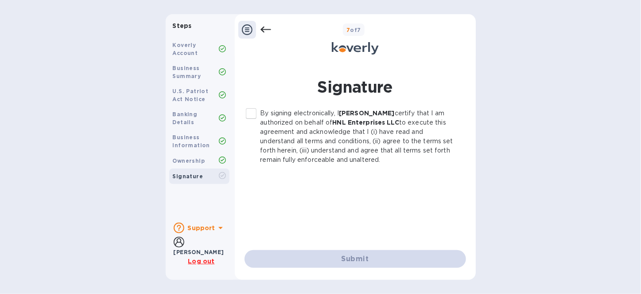
click at [251, 115] on input "By signing electronically, I HARRIETT LOVE certify that I am authorized on beha…" at bounding box center [251, 113] width 19 height 19
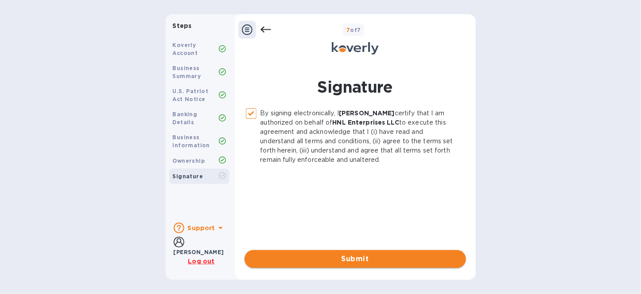
click at [372, 220] on span "Submit" at bounding box center [355, 258] width 207 height 11
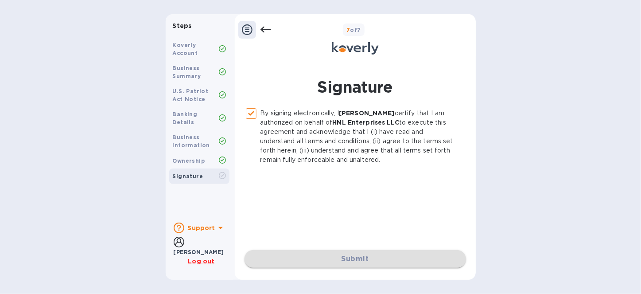
checkbox input "false"
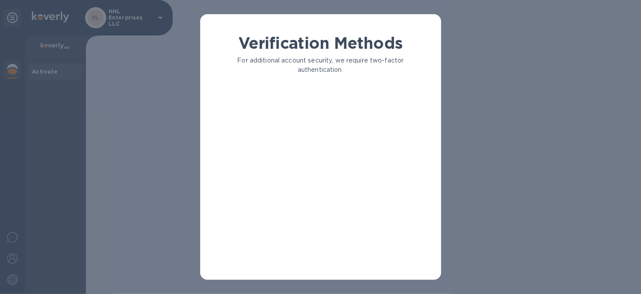
click at [348, 169] on div "Verification Methods For additional account security, we require two-factor aut…" at bounding box center [320, 153] width 227 height 239
